Goal: Task Accomplishment & Management: Manage account settings

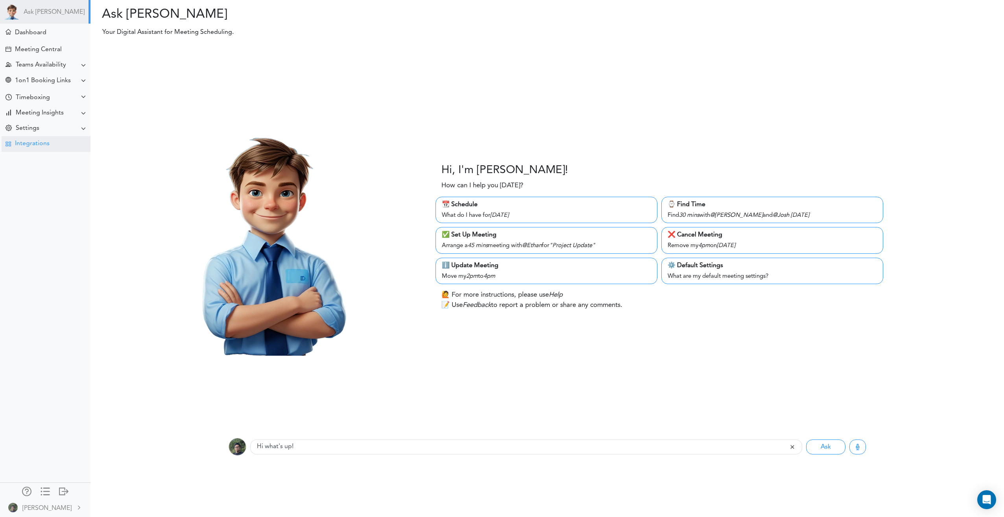
click at [41, 141] on div "Integrations" at bounding box center [32, 143] width 35 height 7
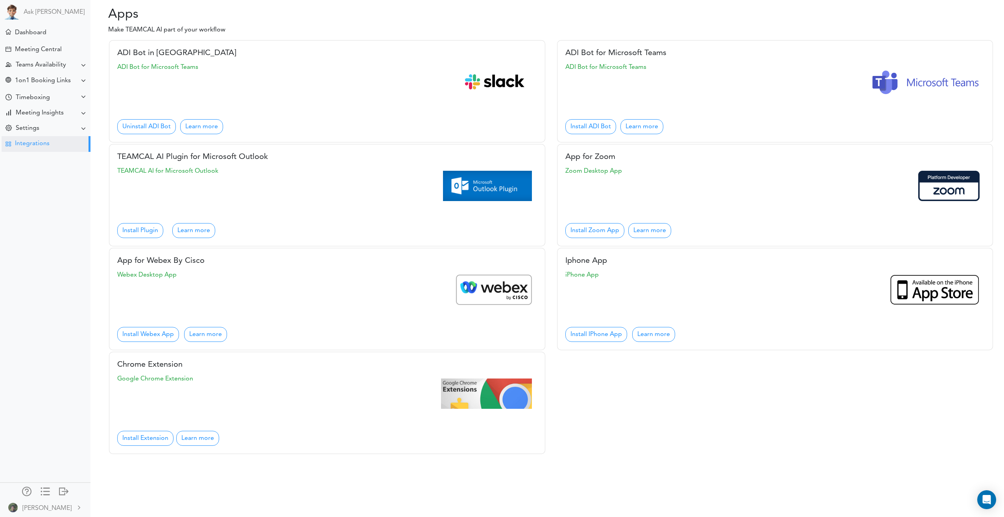
click at [671, 199] on div "App for Zoom Zoom Desktop App Install Zoom App Learn more" at bounding box center [776, 195] width 436 height 102
click at [49, 131] on div "Settings" at bounding box center [46, 128] width 89 height 15
drag, startPoint x: 636, startPoint y: 165, endPoint x: 564, endPoint y: 165, distance: 72.4
click at [564, 165] on div "App for Zoom Zoom Desktop App Install Zoom App Learn more" at bounding box center [776, 195] width 436 height 102
drag, startPoint x: 564, startPoint y: 165, endPoint x: 623, endPoint y: 188, distance: 63.9
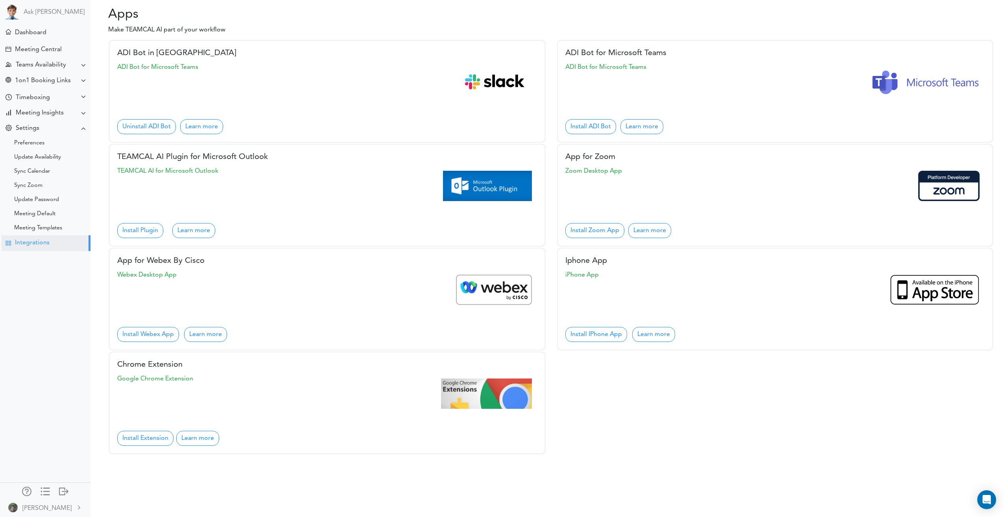
click at [623, 189] on div "App for Zoom Zoom Desktop App Install Zoom App Learn more" at bounding box center [776, 195] width 436 height 102
drag, startPoint x: 630, startPoint y: 166, endPoint x: 565, endPoint y: 156, distance: 65.7
click at [565, 156] on div "App for Zoom Zoom Desktop App Install Zoom App Learn more" at bounding box center [776, 195] width 436 height 102
drag, startPoint x: 565, startPoint y: 156, endPoint x: 693, endPoint y: 183, distance: 130.8
click at [693, 183] on div "Zoom Desktop App" at bounding box center [776, 174] width 420 height 17
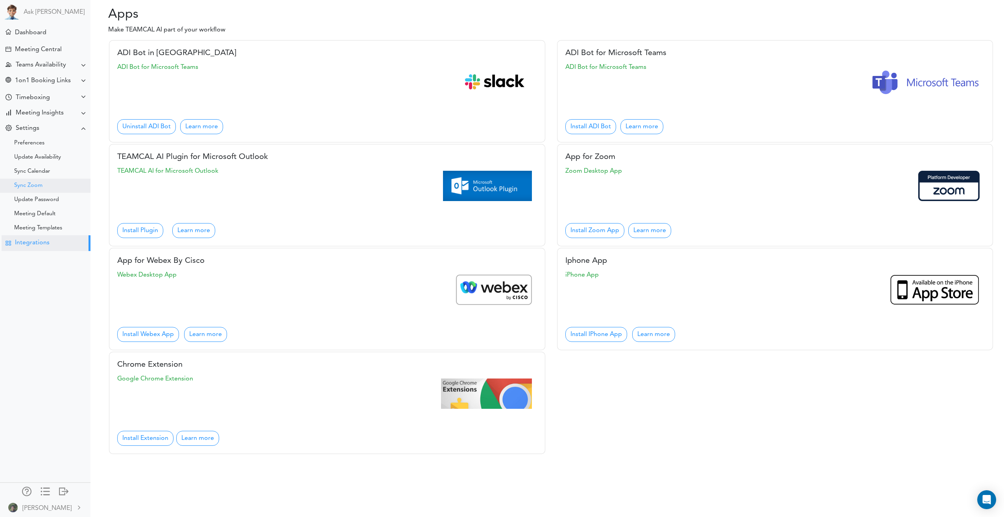
click at [46, 183] on div "Sync Zoom" at bounding box center [45, 186] width 91 height 14
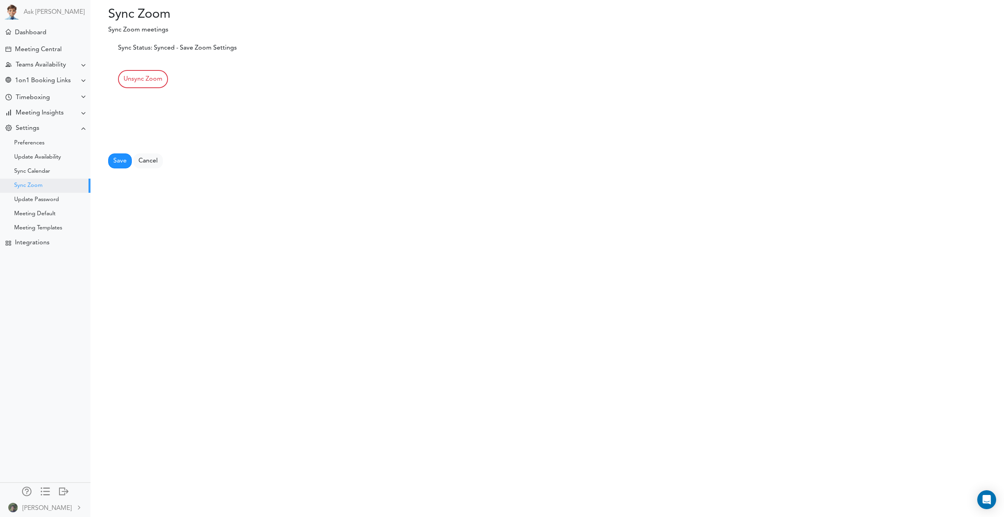
click at [207, 216] on div "Sync Zoom Sync Zoom meetings Processing... Please wait. Sync Status: Synced - S…" at bounding box center [502, 258] width 1004 height 517
drag, startPoint x: 115, startPoint y: 14, endPoint x: 223, endPoint y: 14, distance: 108.2
click at [223, 14] on h2 "Sync Zoom" at bounding box center [242, 14] width 293 height 15
drag, startPoint x: 223, startPoint y: 14, endPoint x: 244, endPoint y: 109, distance: 97.5
click at [244, 109] on form "Sync Status: Synced - Save Zoom Settings Unsync Zoom" at bounding box center [326, 87] width 417 height 89
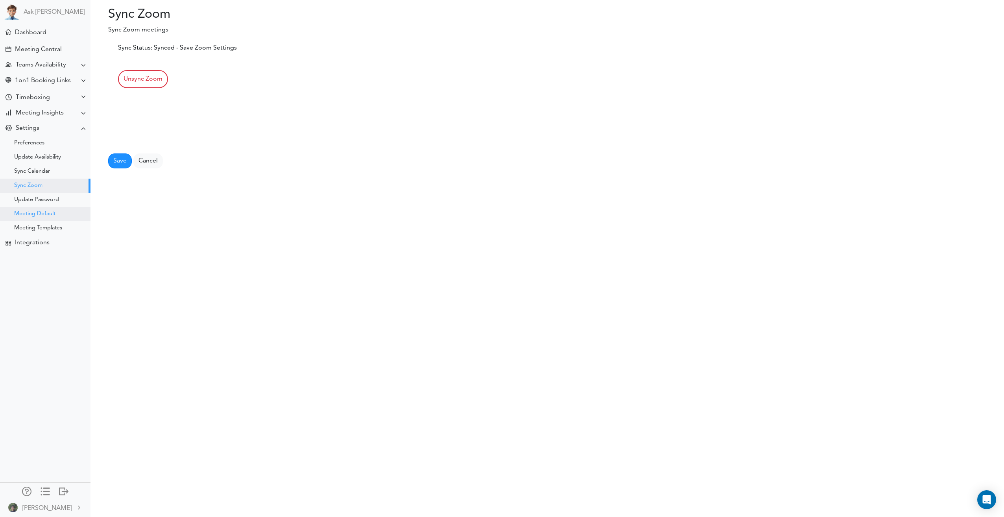
click at [44, 213] on div "Meeting Default" at bounding box center [34, 214] width 41 height 4
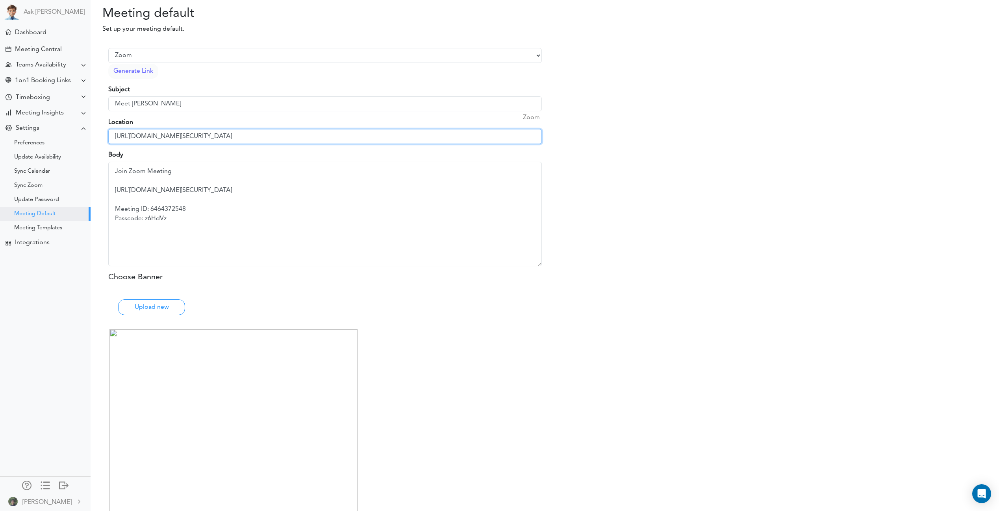
drag, startPoint x: 430, startPoint y: 136, endPoint x: 452, endPoint y: 131, distance: 22.7
click at [431, 136] on input "[URL][DOMAIN_NAME][SECURITY_DATA]" at bounding box center [324, 136] width 433 height 15
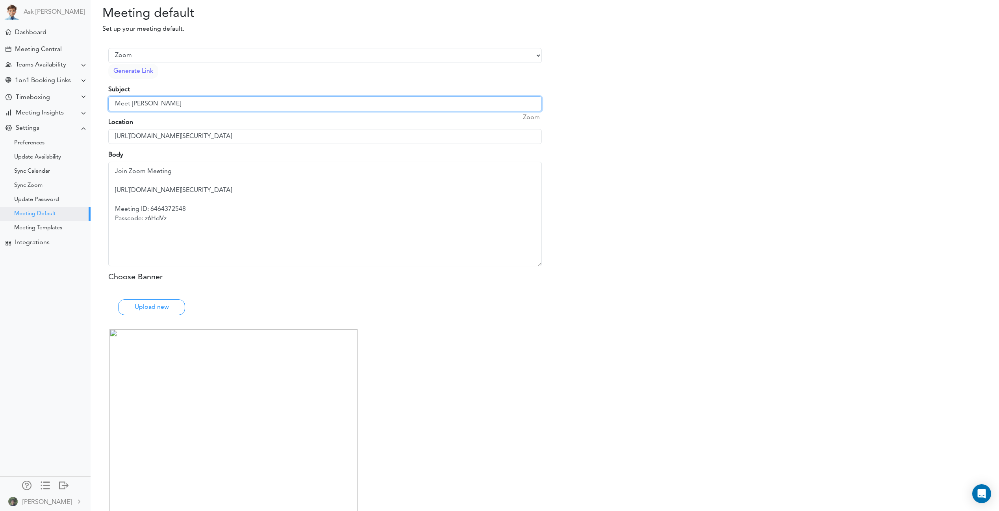
click at [439, 105] on input "Meet [PERSON_NAME]" at bounding box center [324, 103] width 433 height 15
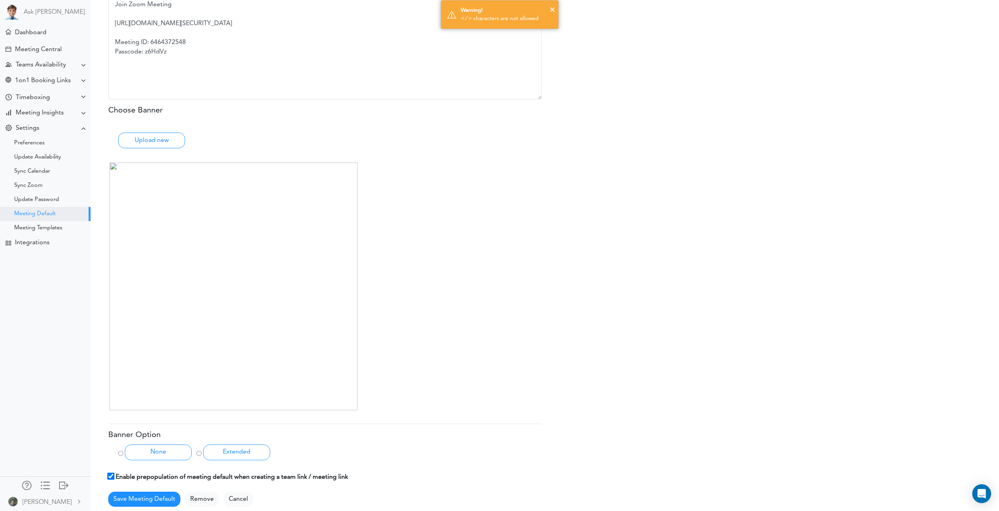
scroll to position [149, 0]
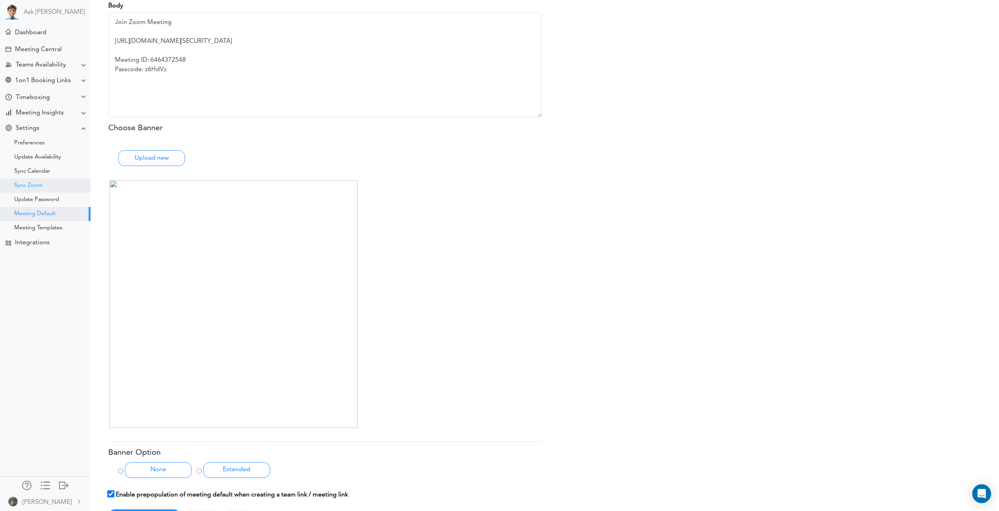
click at [28, 188] on div "Sync Zoom" at bounding box center [28, 186] width 28 height 4
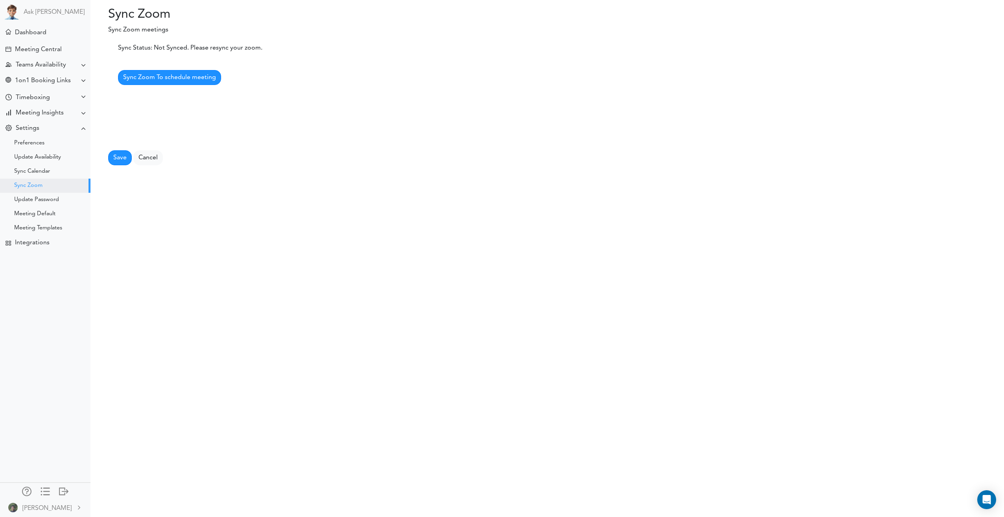
drag, startPoint x: 197, startPoint y: 48, endPoint x: 245, endPoint y: 50, distance: 47.6
click at [243, 50] on div "Sync Status: Not Synced. Please resync your zoom." at bounding box center [326, 47] width 417 height 9
drag, startPoint x: 245, startPoint y: 50, endPoint x: 255, endPoint y: 103, distance: 54.0
click at [255, 102] on form "Sync Status: Not Synced. Please resync your zoom. Sync Zoom To schedule meeting" at bounding box center [326, 86] width 417 height 86
click at [135, 76] on span "Sync Zoom To schedule meeting" at bounding box center [169, 77] width 93 height 6
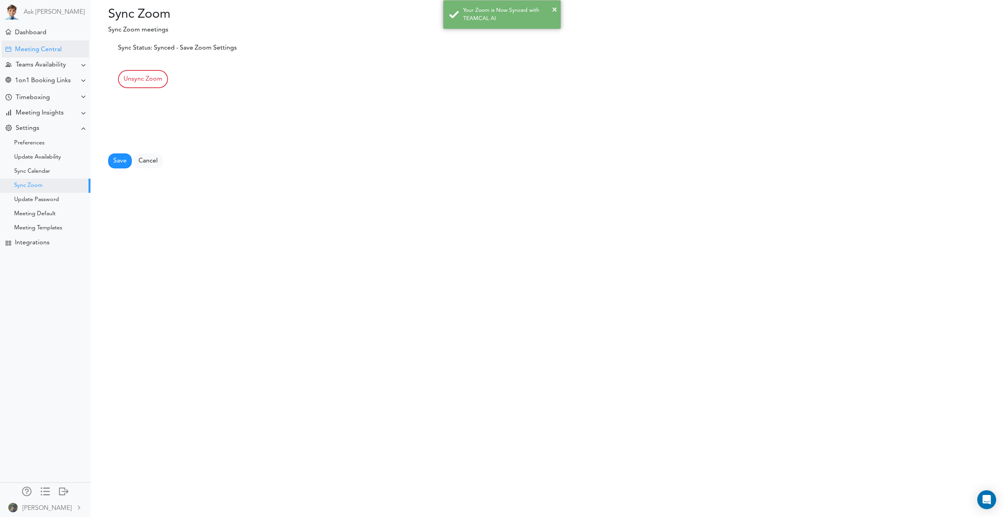
click at [48, 50] on div "Meeting Central" at bounding box center [38, 49] width 47 height 7
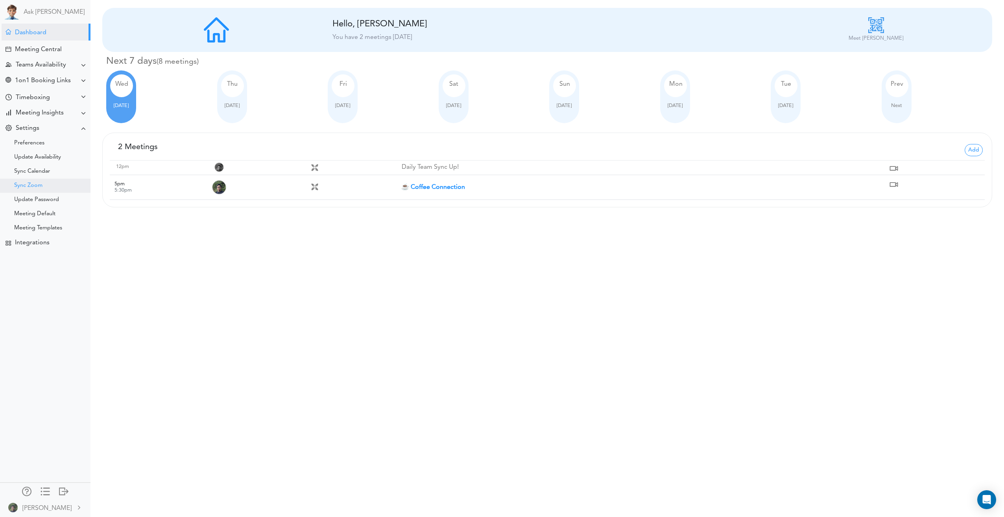
click at [43, 185] on div "Sync Zoom" at bounding box center [45, 186] width 91 height 14
